Goal: Task Accomplishment & Management: Complete application form

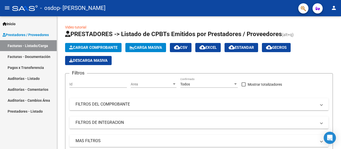
click at [7, 56] on link "Facturas - Documentación" at bounding box center [28, 56] width 57 height 11
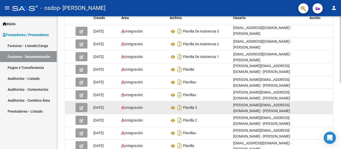
scroll to position [102, 0]
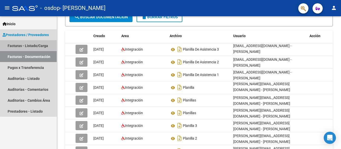
click at [34, 41] on link "Facturas - Listado/Carga" at bounding box center [28, 45] width 57 height 11
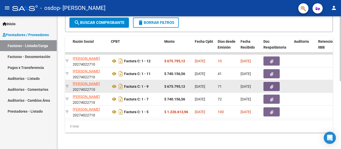
scroll to position [0, 147]
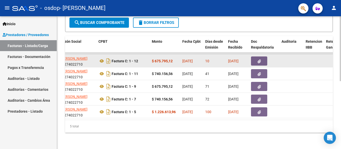
click at [160, 59] on strong "$ 675.795,12" at bounding box center [162, 61] width 21 height 4
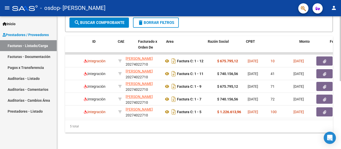
scroll to position [0, 0]
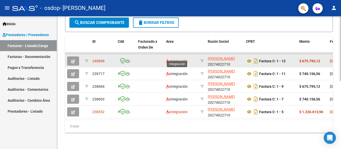
click at [175, 59] on span "Integración" at bounding box center [177, 61] width 22 height 4
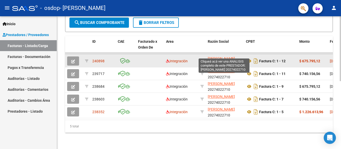
click at [213, 56] on span "[PERSON_NAME]" at bounding box center [221, 58] width 27 height 4
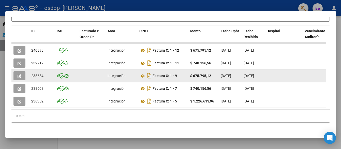
scroll to position [118, 0]
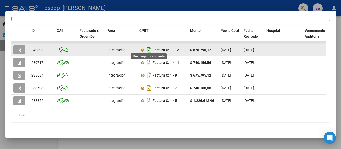
click at [149, 46] on icon "Descargar documento" at bounding box center [149, 50] width 7 height 8
click at [337, 145] on div at bounding box center [337, 145] width 0 height 0
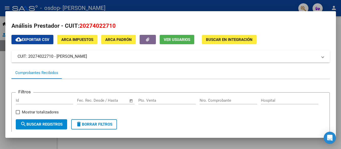
scroll to position [0, 0]
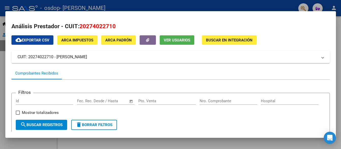
click at [164, 6] on div at bounding box center [170, 74] width 341 height 149
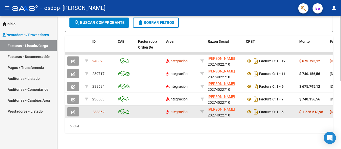
scroll to position [139, 0]
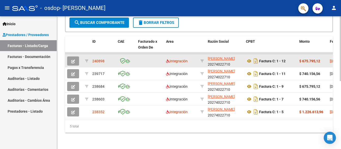
click at [90, 56] on datatable-body-cell "240898" at bounding box center [102, 61] width 25 height 12
click at [79, 56] on button "button" at bounding box center [73, 60] width 12 height 9
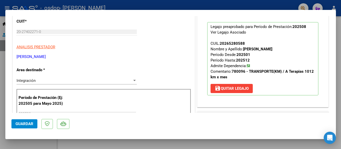
scroll to position [35, 0]
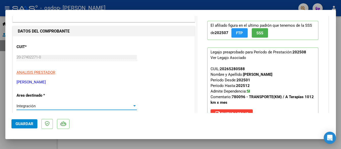
click at [133, 105] on div at bounding box center [134, 106] width 5 height 4
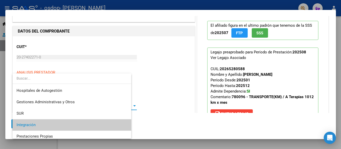
scroll to position [19, 0]
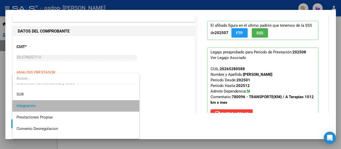
click at [133, 105] on mat-option "Integración" at bounding box center [75, 105] width 127 height 11
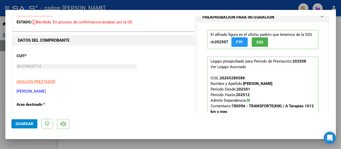
scroll to position [51, 0]
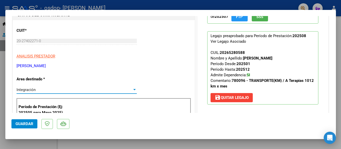
click at [156, 146] on div at bounding box center [170, 74] width 341 height 149
type input "$ 0,00"
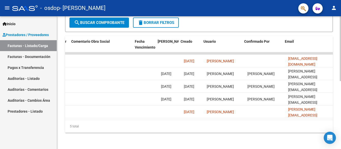
scroll to position [0, 804]
